Goal: Transaction & Acquisition: Purchase product/service

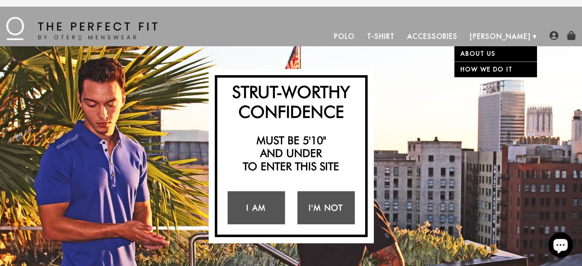
click at [477, 53] on link "About Us" at bounding box center [496, 53] width 83 height 15
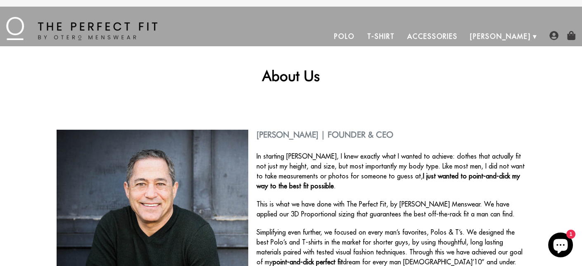
click at [361, 37] on link "Polo" at bounding box center [344, 36] width 33 height 20
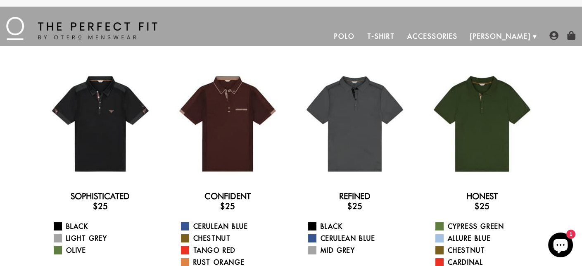
click at [401, 38] on link "T-Shirt" at bounding box center [381, 36] width 40 height 20
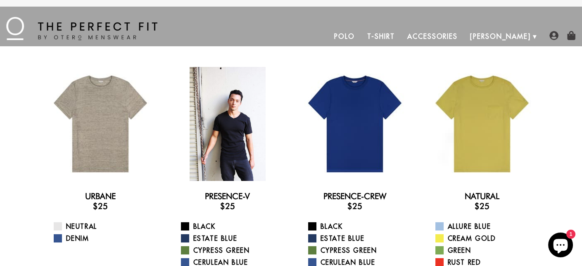
click at [239, 133] on div at bounding box center [228, 124] width 114 height 114
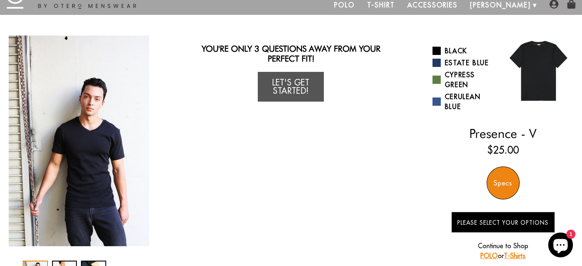
scroll to position [124, 0]
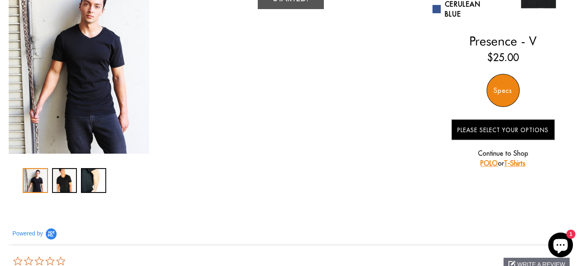
click at [498, 91] on div "Specs" at bounding box center [503, 90] width 33 height 33
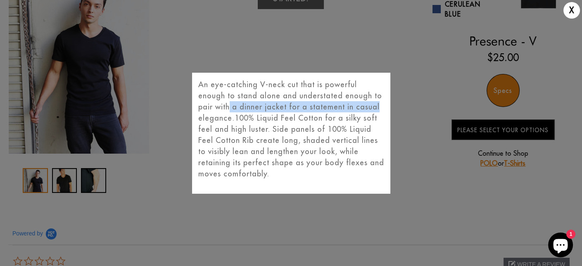
click at [546, 101] on div "X An eye-catching V-neck cut that is powerful enough to stand alone and underst…" at bounding box center [291, 133] width 582 height 266
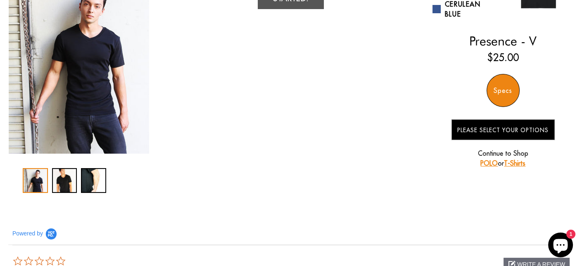
click at [486, 165] on link "POLO" at bounding box center [489, 163] width 17 height 8
